Goal: Task Accomplishment & Management: Use online tool/utility

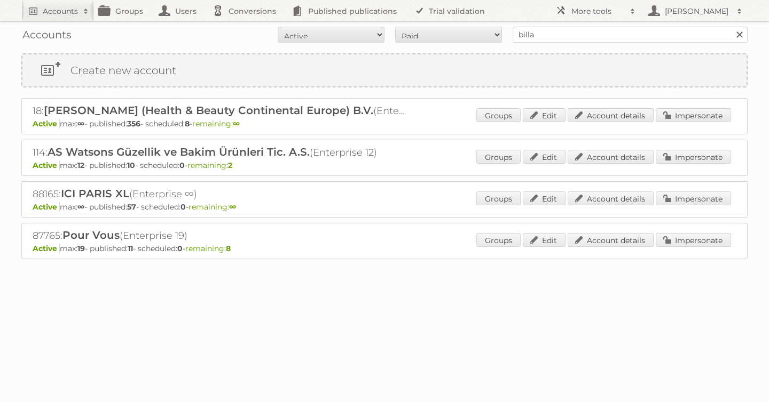
type input "billa"
click at [731, 27] on input "Search" at bounding box center [739, 35] width 16 height 16
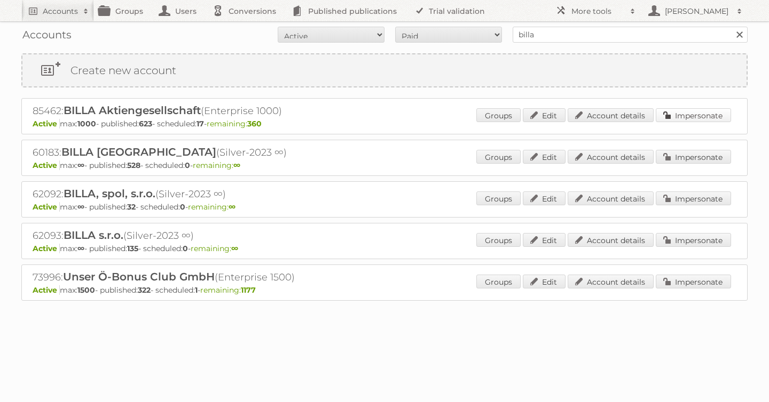
click at [684, 108] on link "Impersonate" at bounding box center [692, 115] width 75 height 14
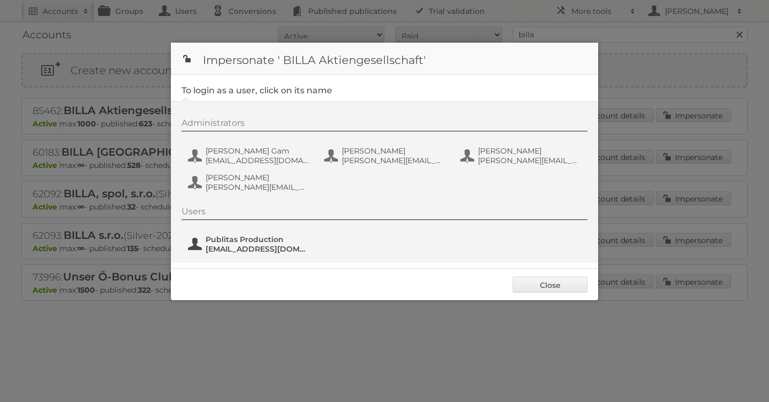
click at [228, 239] on span "Publitas Production" at bounding box center [258, 240] width 104 height 10
